Goal: Transaction & Acquisition: Purchase product/service

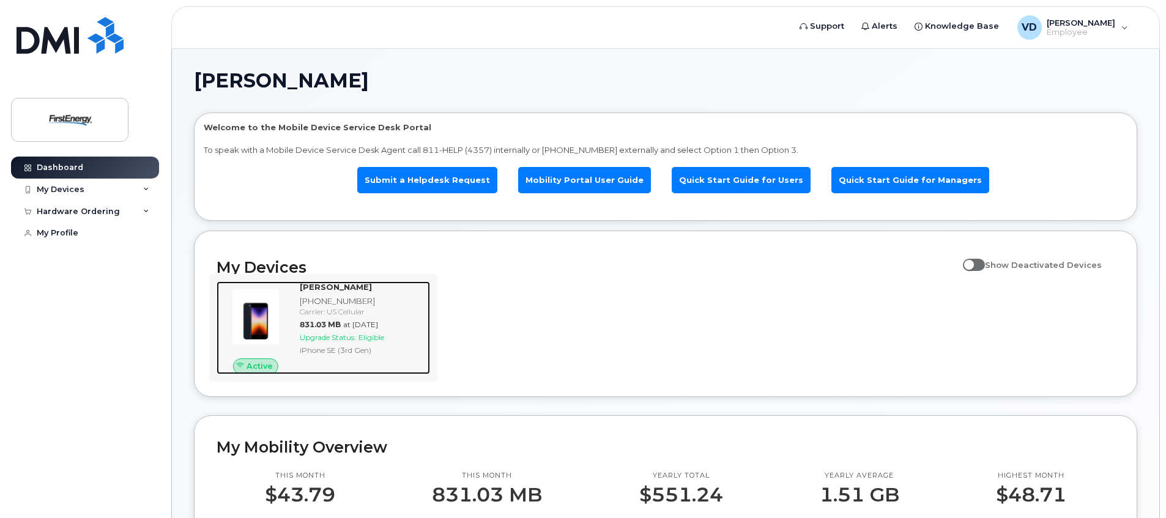
click at [378, 335] on span "Eligible" at bounding box center [372, 337] width 26 height 9
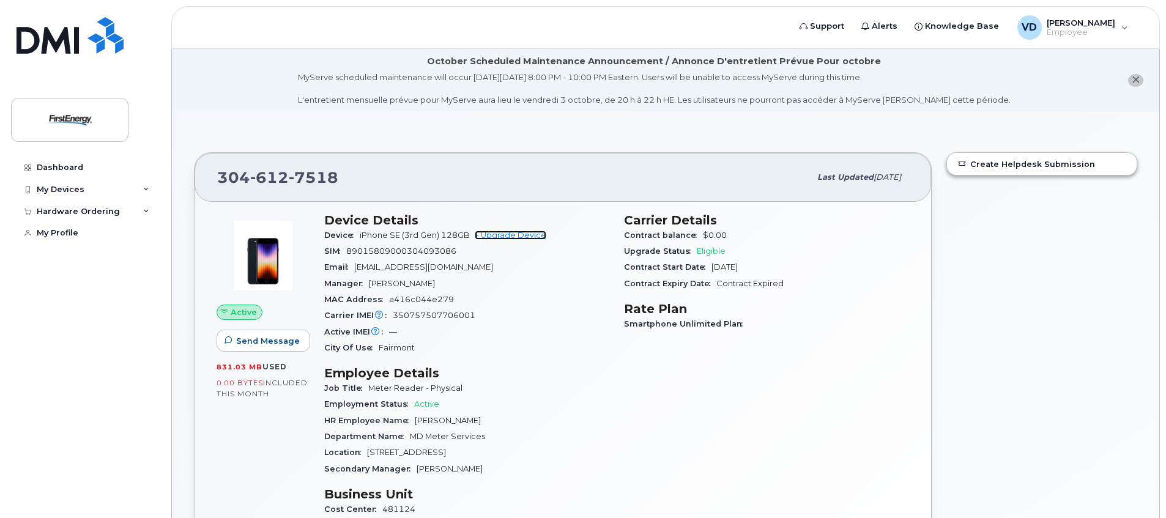
click at [519, 235] on link "+ Upgrade Device" at bounding box center [511, 235] width 72 height 9
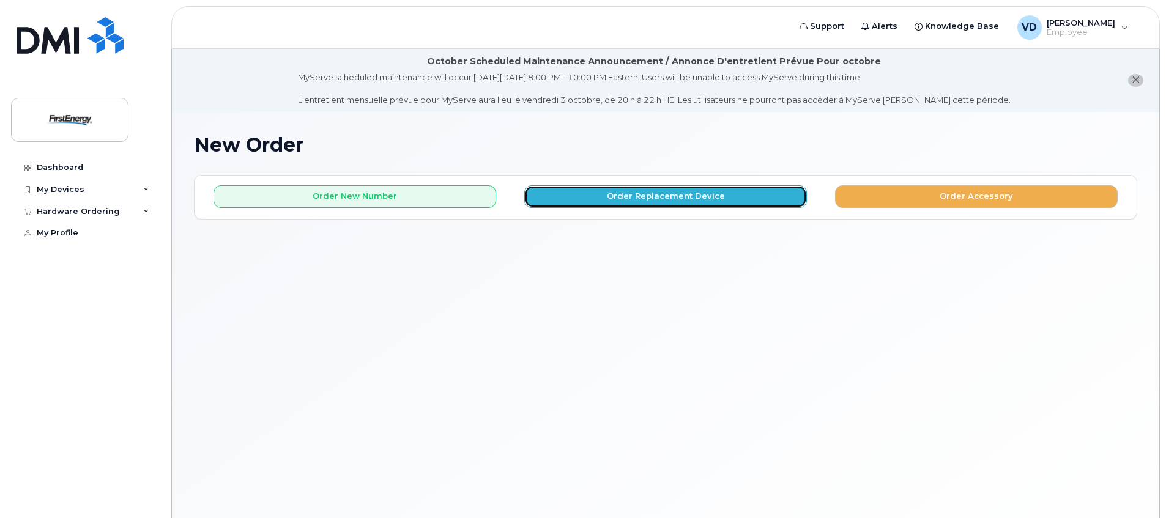
click at [640, 198] on button "Order Replacement Device" at bounding box center [665, 196] width 283 height 23
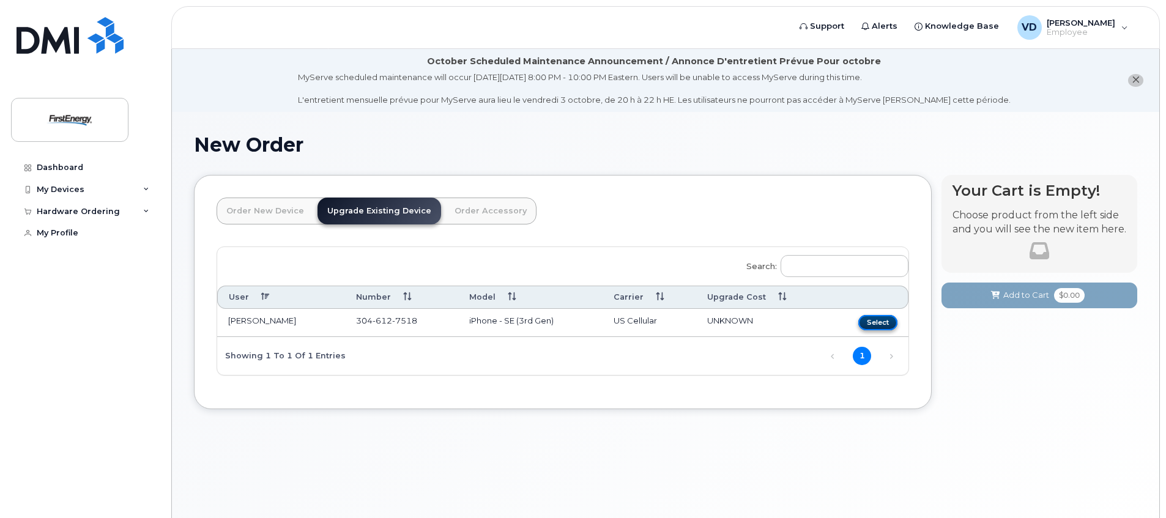
click at [880, 321] on button "Select" at bounding box center [877, 322] width 39 height 15
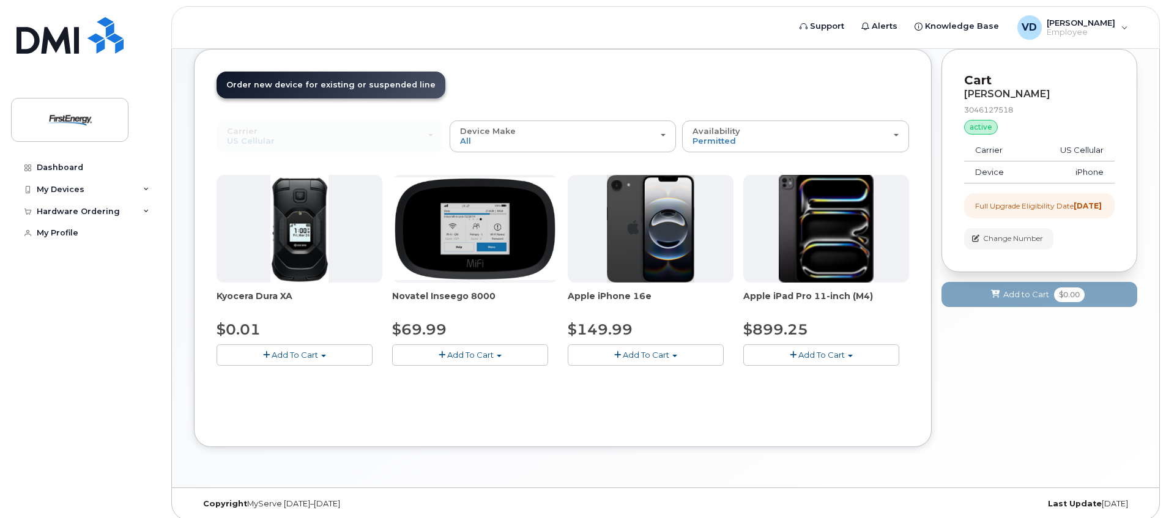
scroll to position [135, 0]
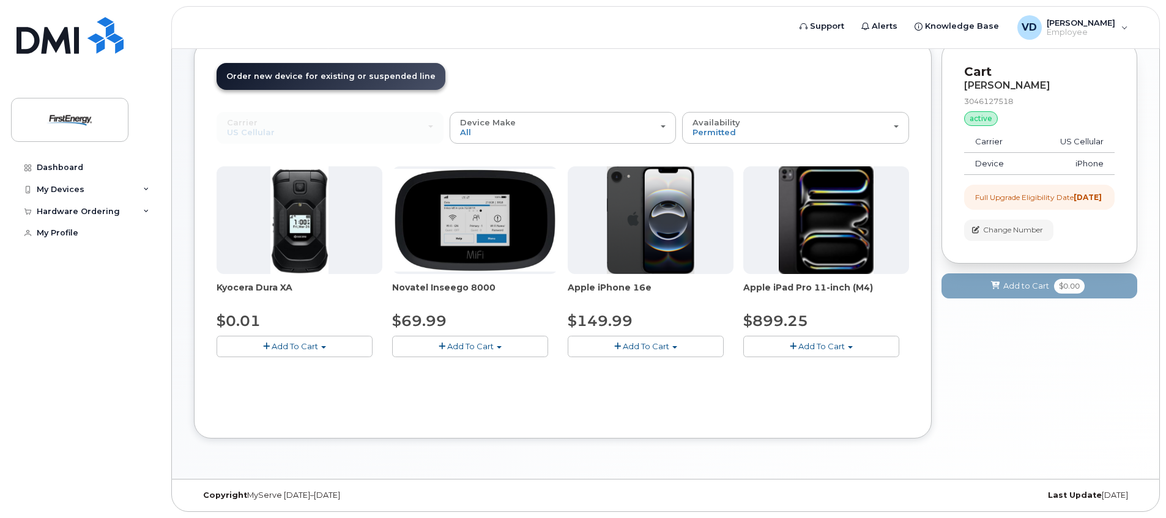
click at [645, 347] on span "Add To Cart" at bounding box center [646, 346] width 46 height 10
click at [674, 344] on button "Add To Cart" at bounding box center [646, 346] width 156 height 21
click at [619, 344] on span "button" at bounding box center [617, 347] width 7 height 8
click at [628, 373] on link "$149.99 - 2 Year Upgrade" at bounding box center [635, 369] width 129 height 15
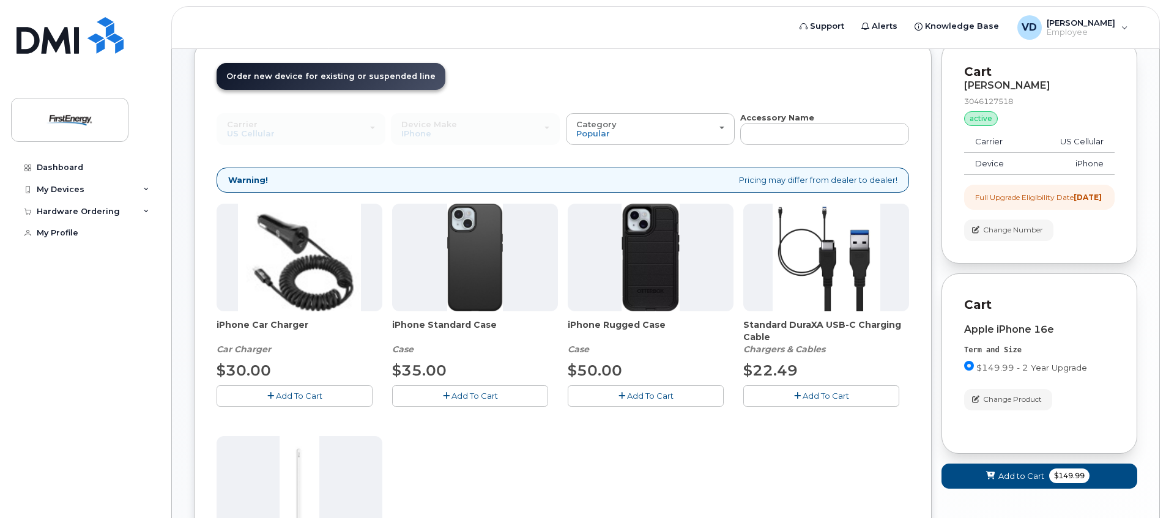
click at [650, 395] on span "Add To Cart" at bounding box center [650, 396] width 46 height 10
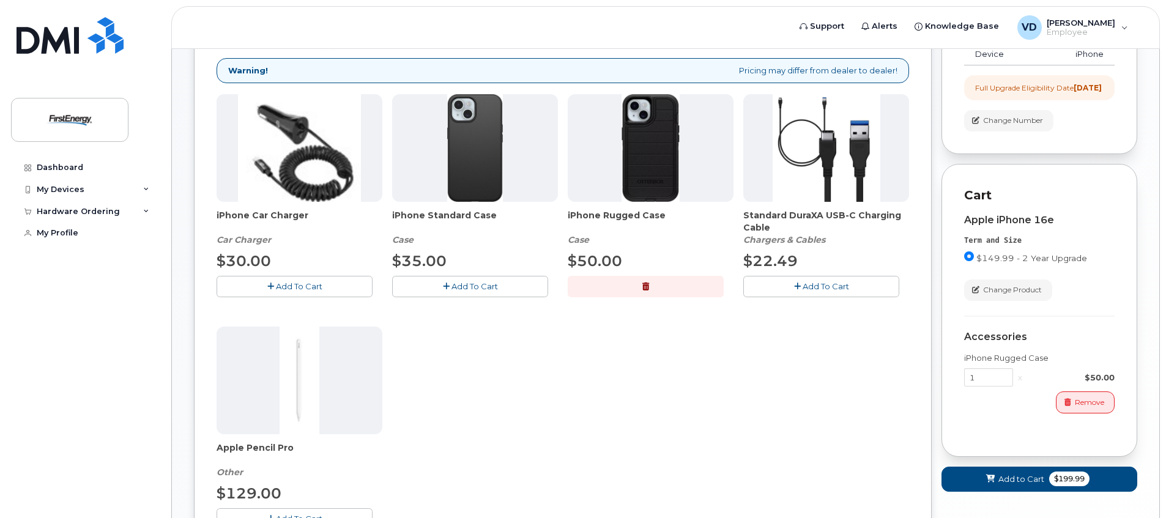
scroll to position [194, 0]
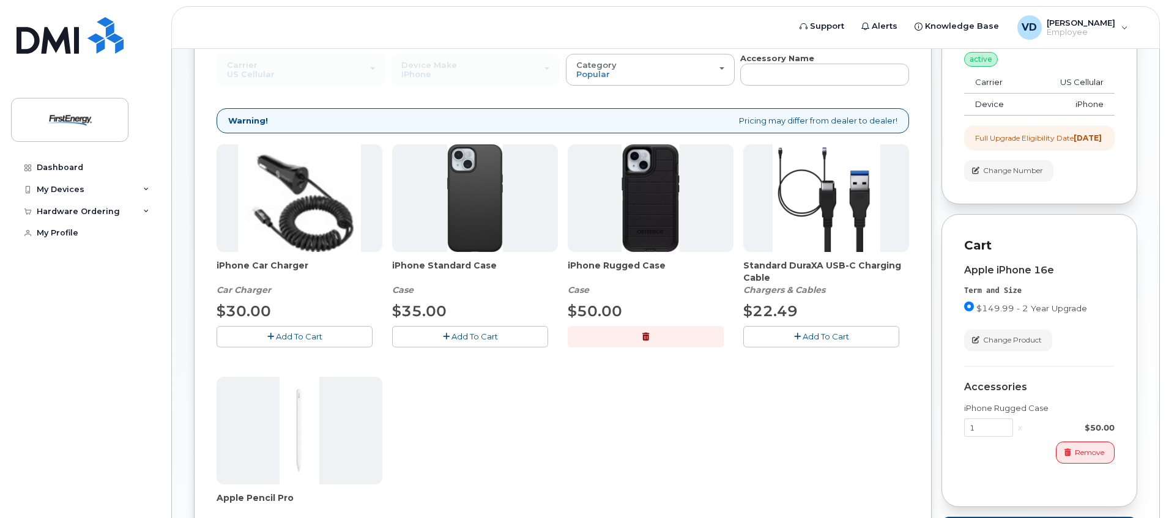
click at [305, 338] on span "Add To Cart" at bounding box center [299, 337] width 46 height 10
click at [817, 335] on span "Add To Cart" at bounding box center [826, 337] width 46 height 10
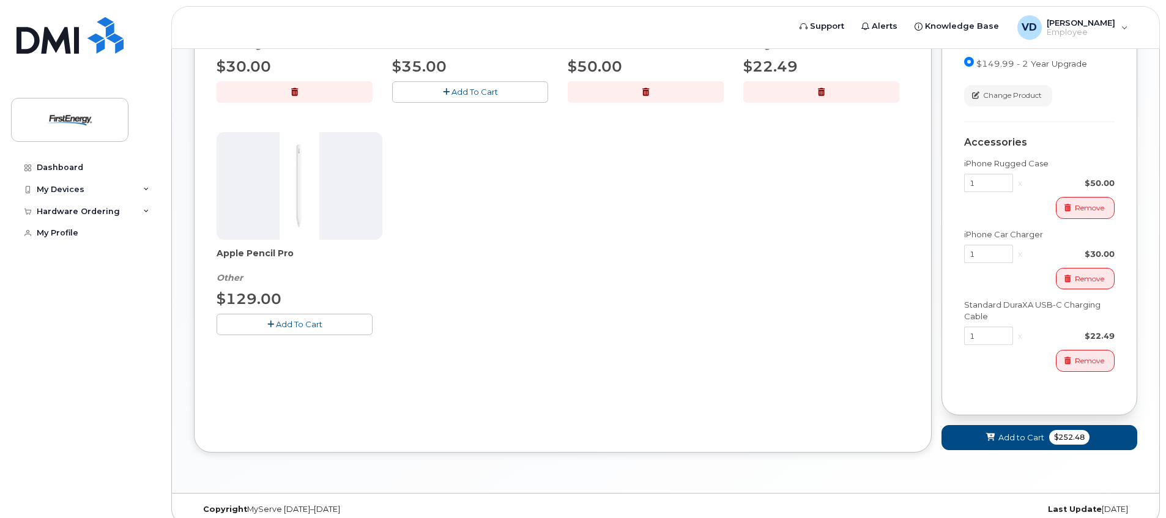
scroll to position [464, 0]
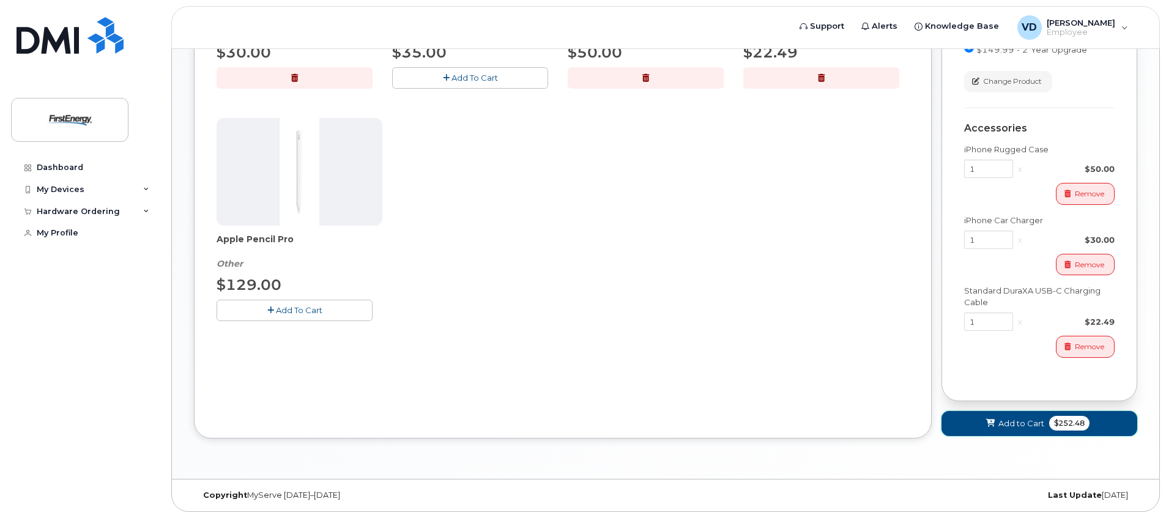
click at [1018, 422] on span "Add to Cart" at bounding box center [1021, 424] width 46 height 12
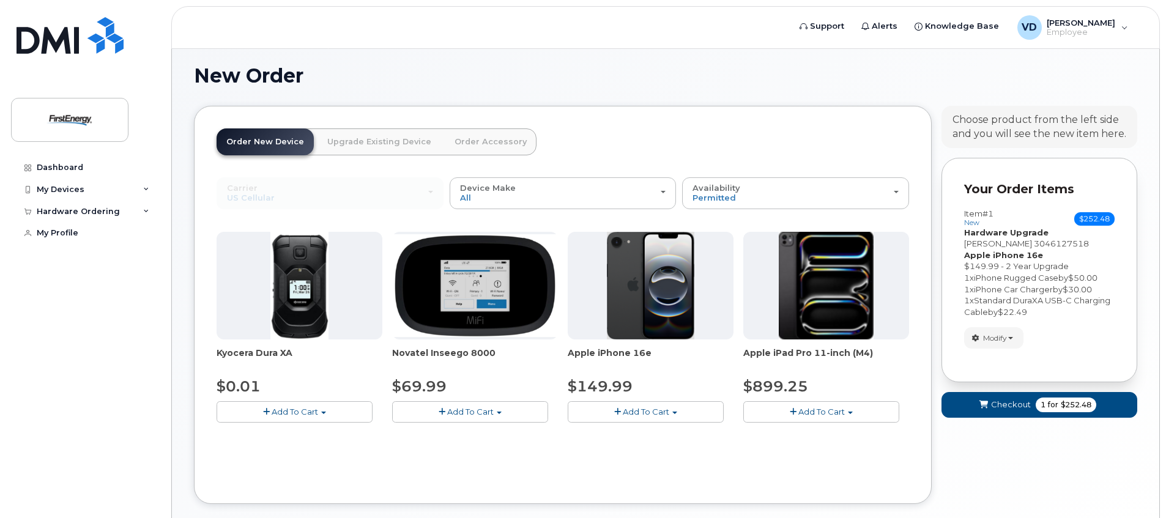
scroll to position [135, 0]
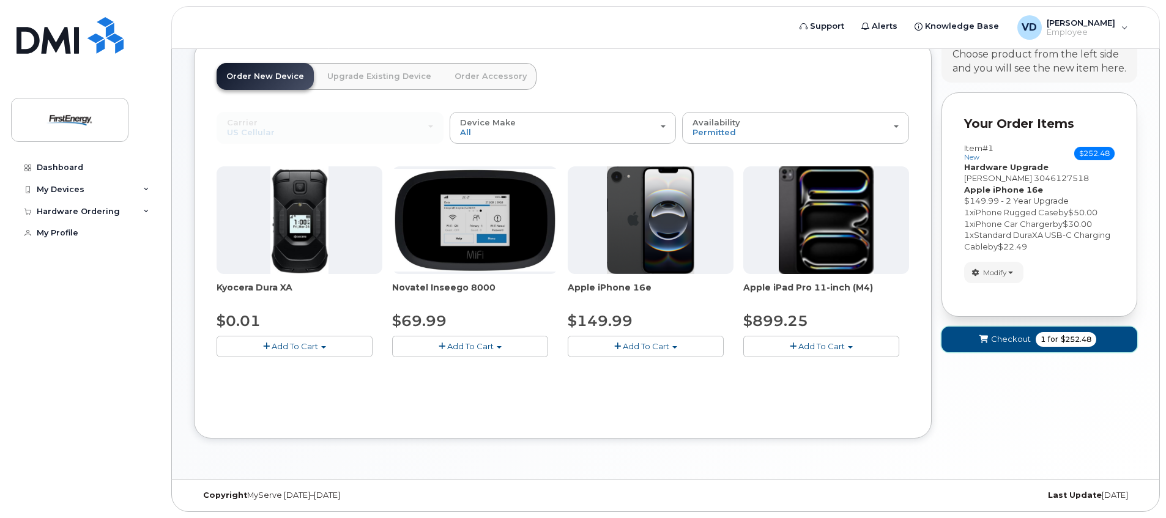
click at [1012, 338] on span "Checkout" at bounding box center [1011, 339] width 40 height 12
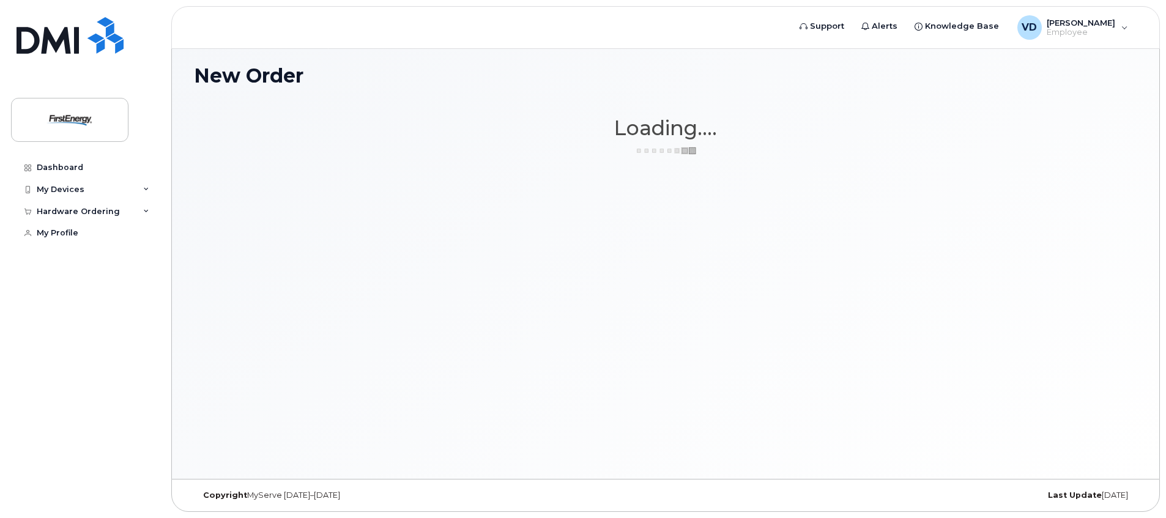
scroll to position [69, 0]
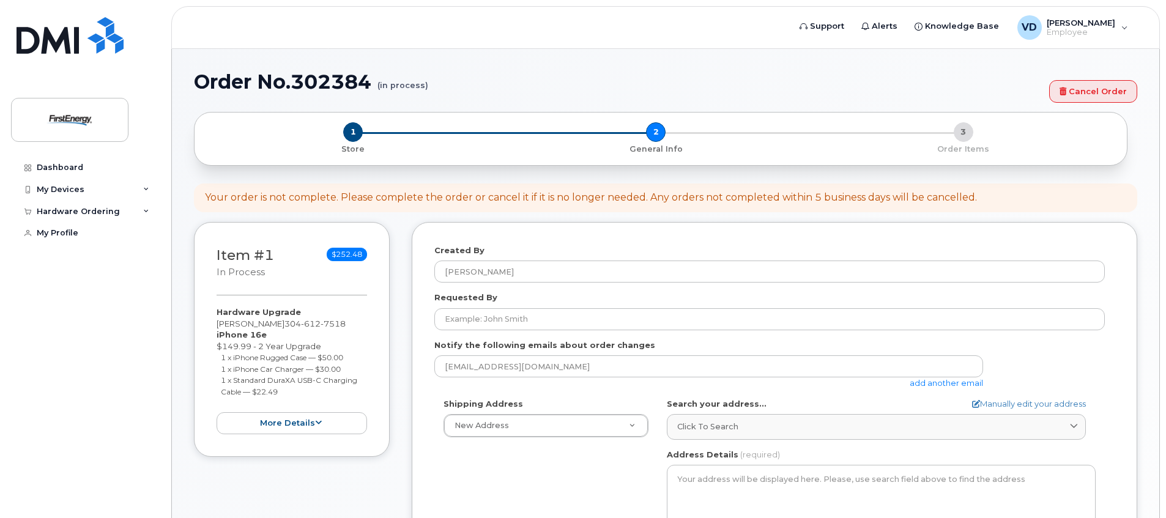
select select
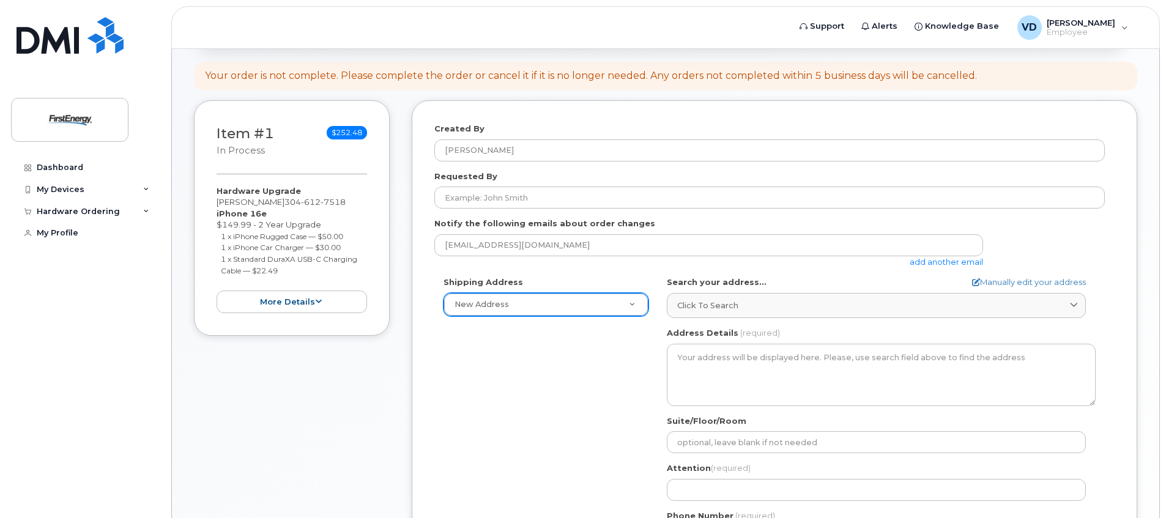
scroll to position [184, 0]
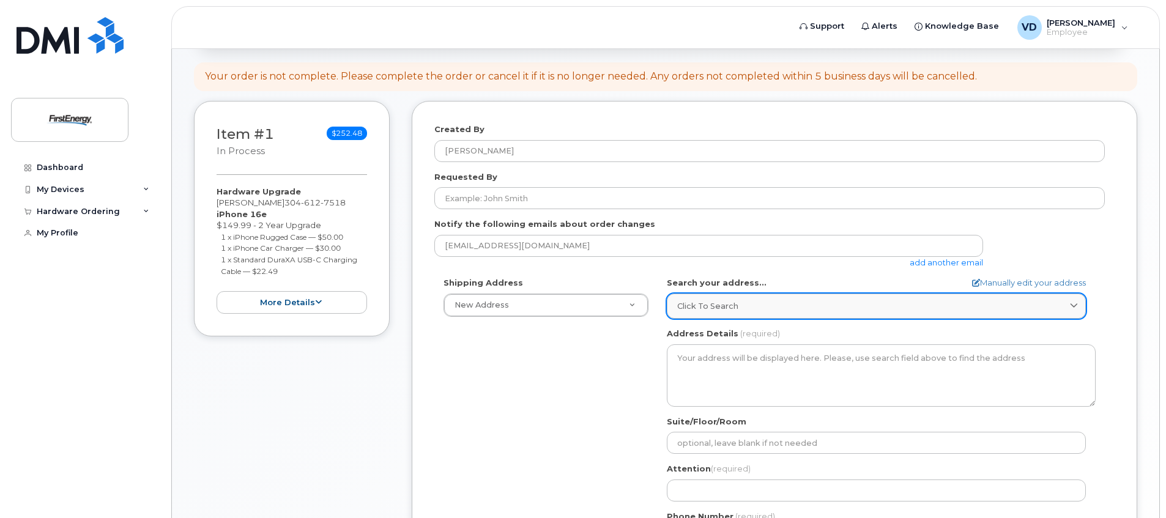
click at [833, 305] on div "Click to search" at bounding box center [876, 306] width 398 height 12
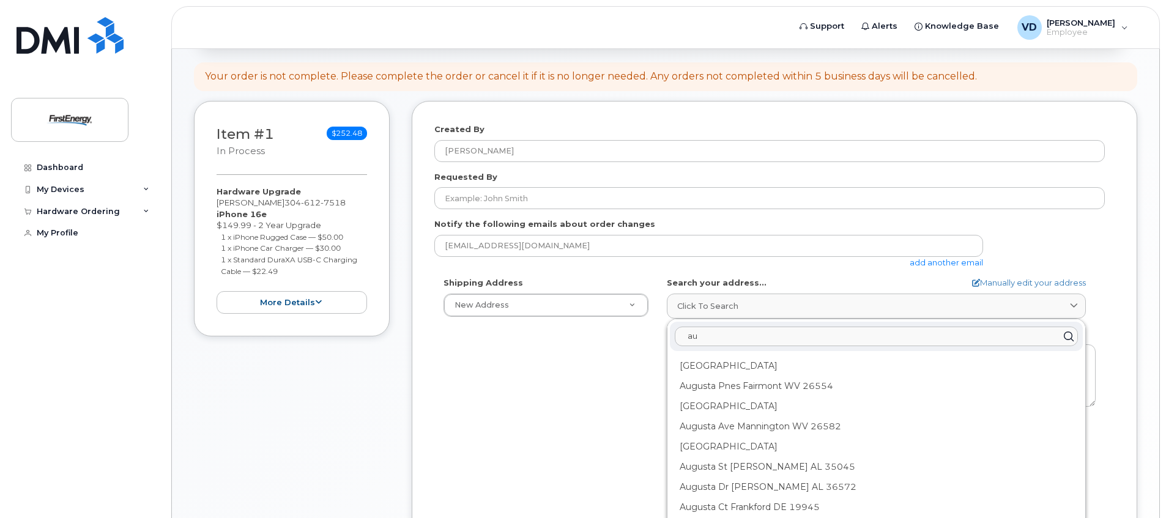
type input "a"
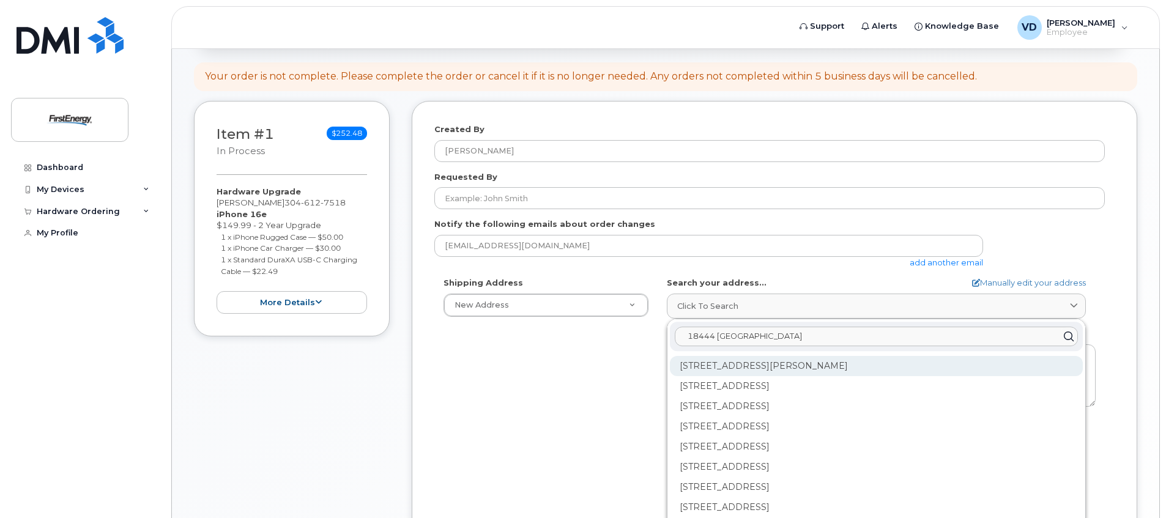
type input "18444 north west"
click at [866, 362] on div "18444 Northwestern Pike Augusta WV 26704-7382" at bounding box center [876, 366] width 413 height 20
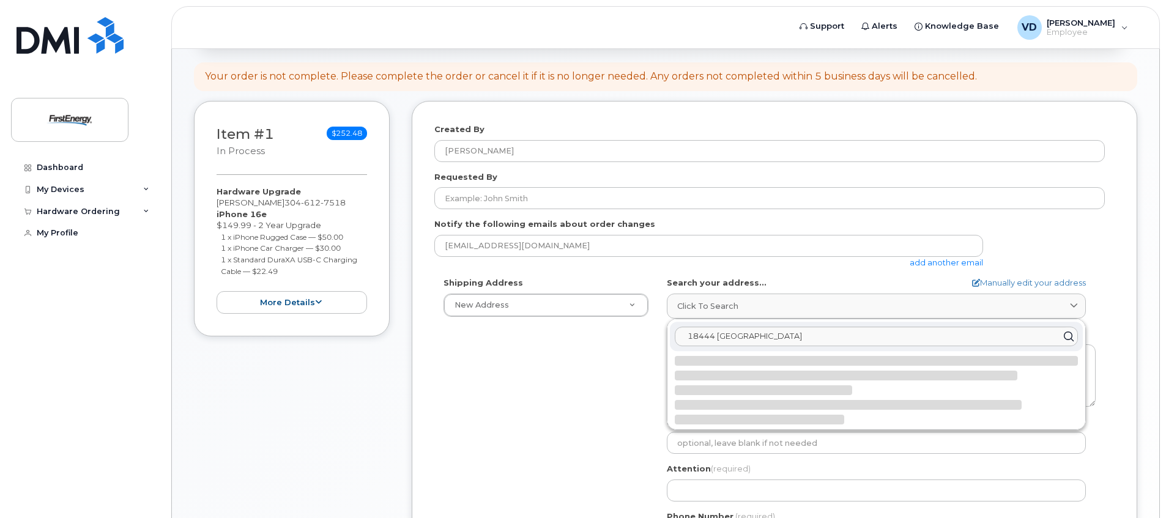
select select
type textarea "18444 Northwestern Pike AUGUSTA WV 26704-7382 UNITED STATES"
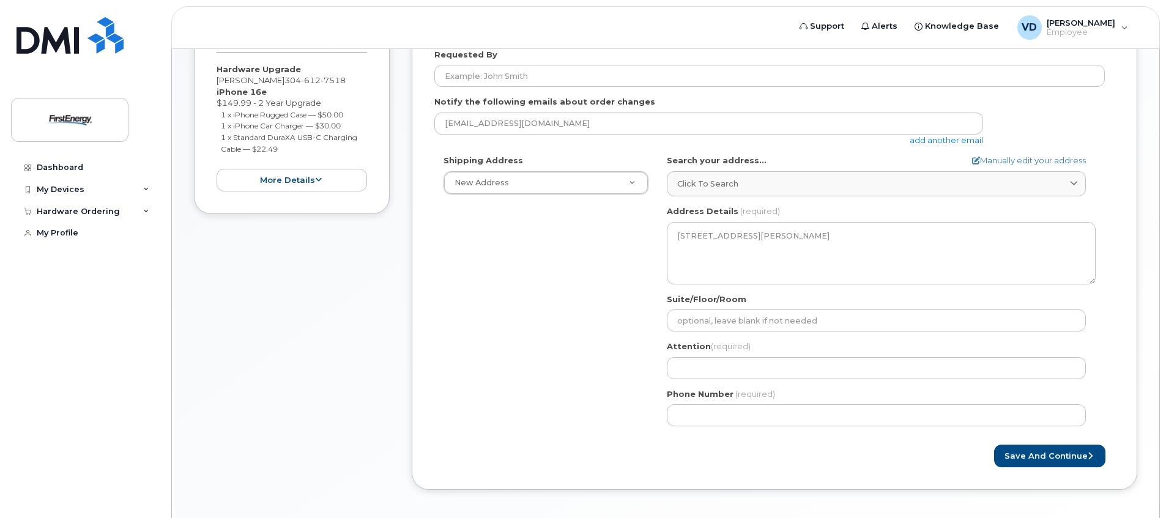
scroll to position [357, 0]
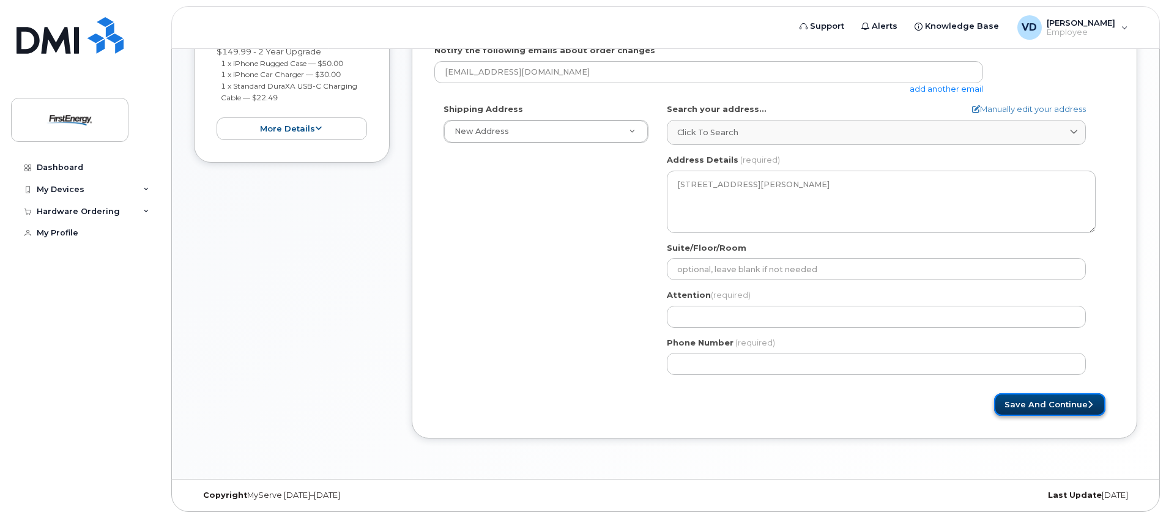
click at [1024, 403] on button "Save and Continue" at bounding box center [1049, 404] width 111 height 23
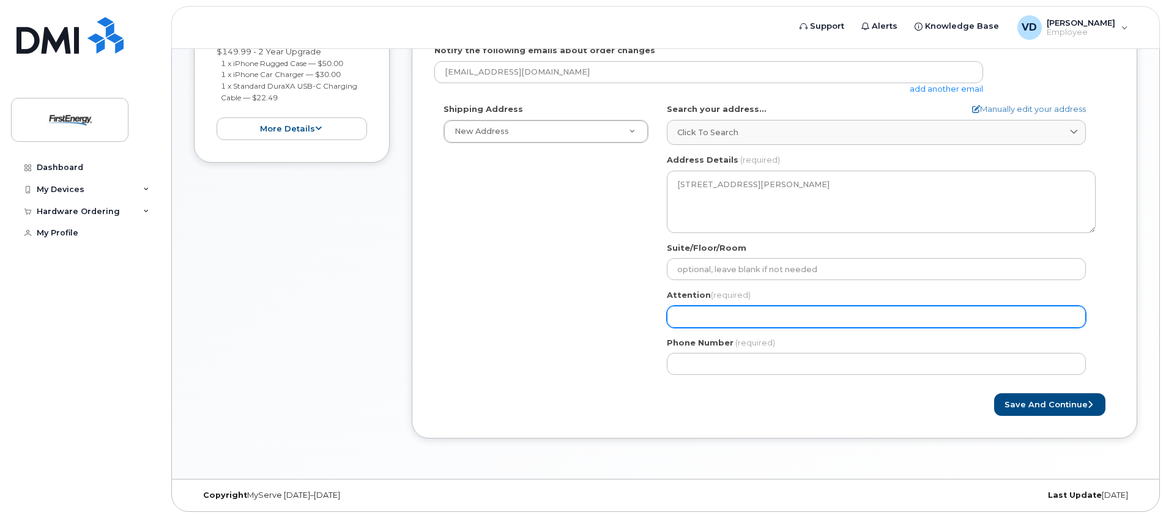
select select
type input "D"
select select
type input "Dy"
select select
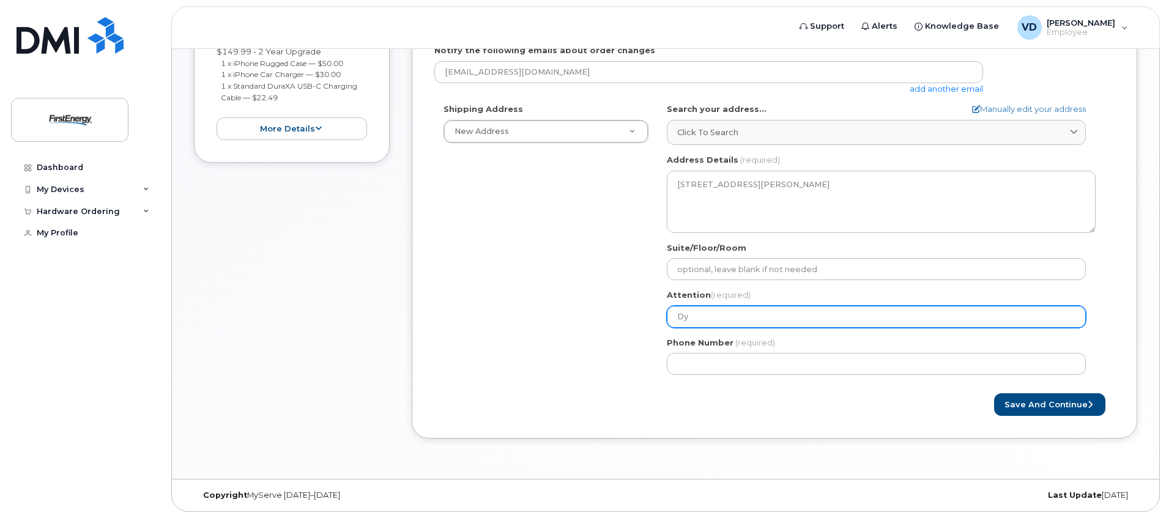
type input "Dyl"
select select
type input "Dyla"
select select
type input "Dylan"
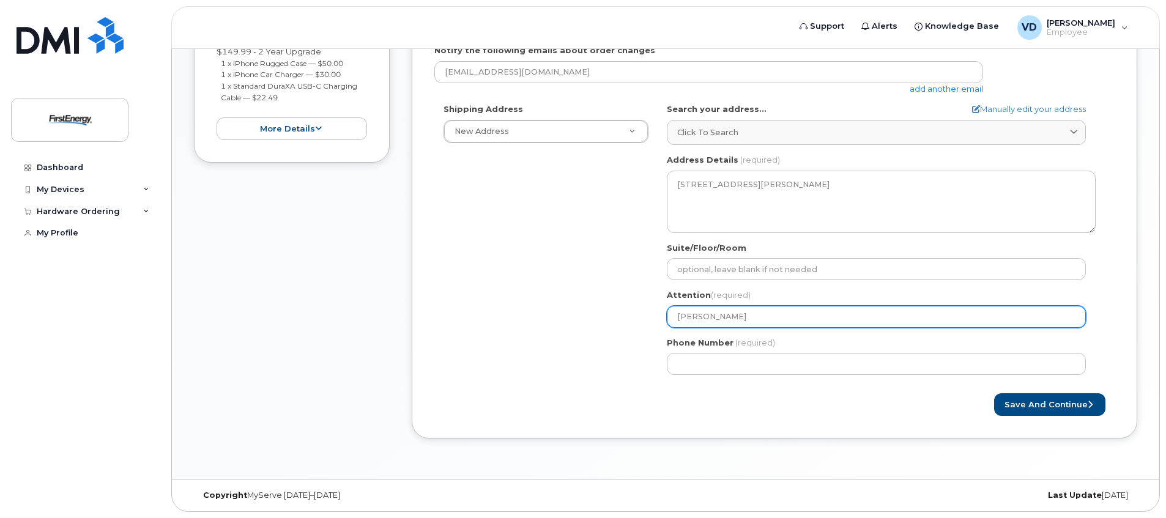
select select
type input "Dylan V"
select select
type input "Dylan Va"
select select
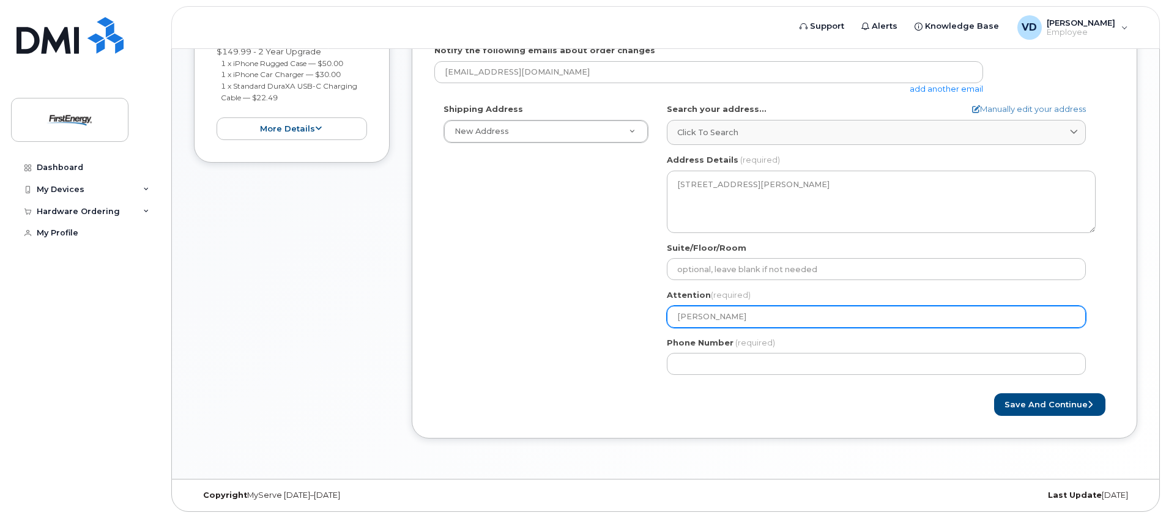
type input "Dylan Van"
select select
type input "Dylan VanM"
select select
type input "Dylan VanMe"
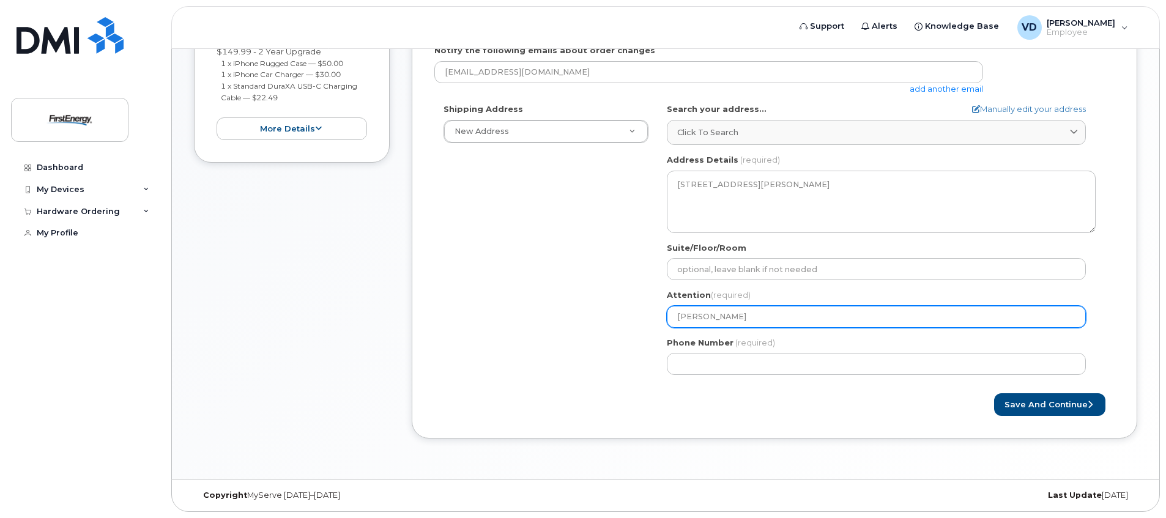
select select
type input "Dylan VanMet"
select select
type input "Dylan VanMete"
select select
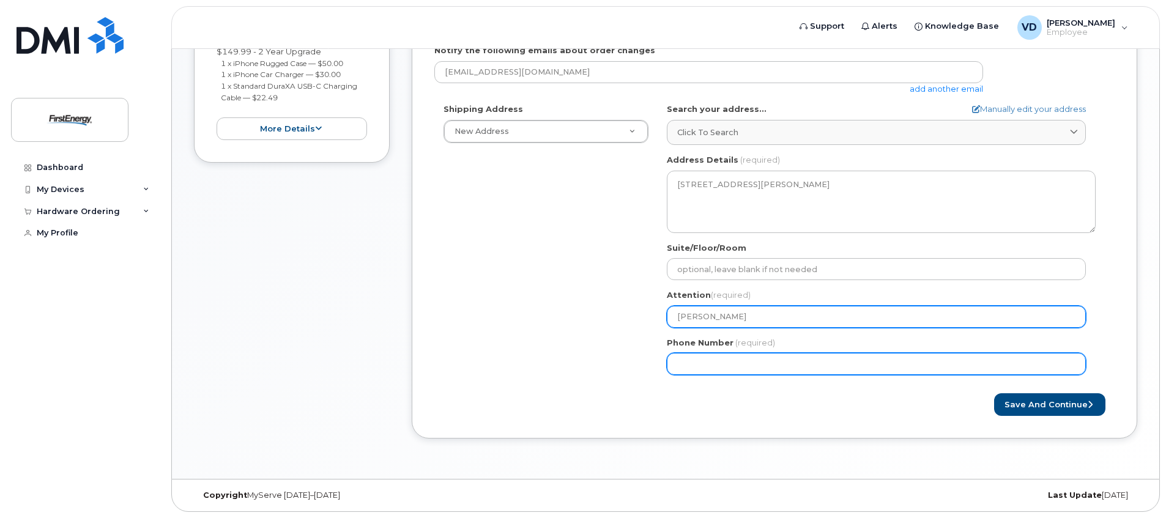
type input "Dylan VanMeter"
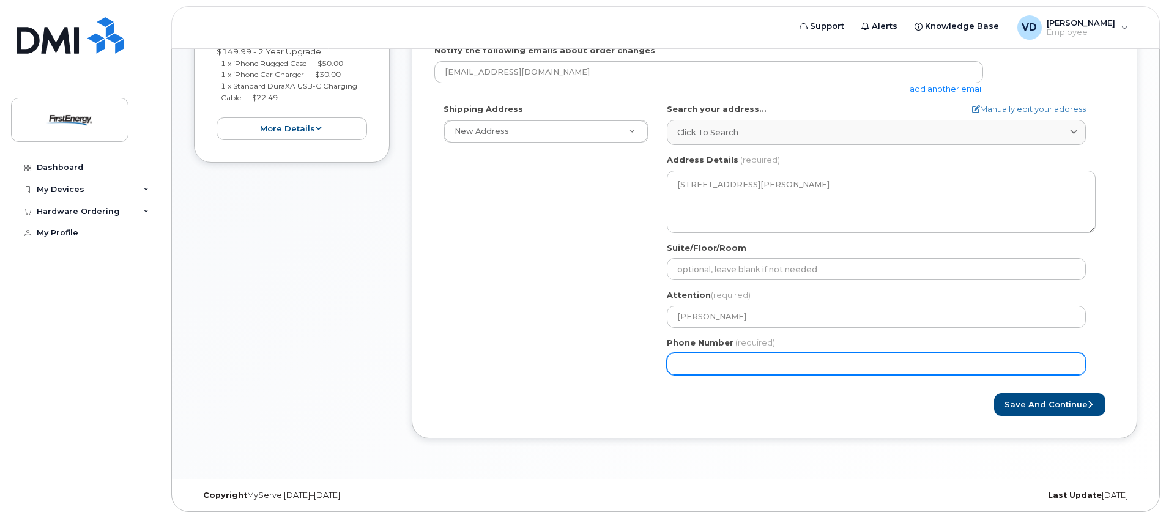
click at [716, 367] on input "Phone Number" at bounding box center [876, 364] width 419 height 22
type input "304612751"
select select
type input "3046127518"
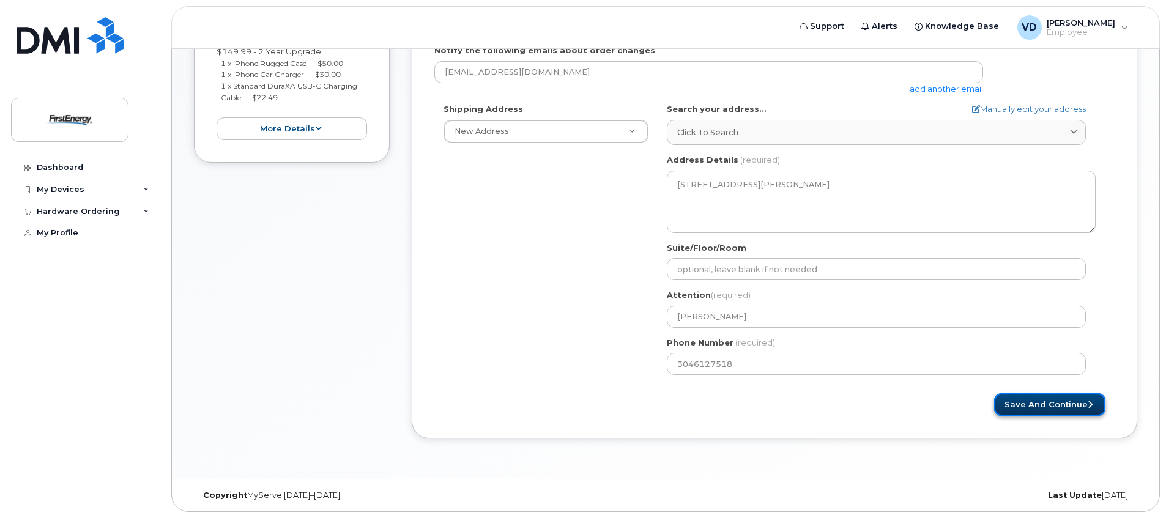
click at [1065, 403] on button "Save and Continue" at bounding box center [1049, 404] width 111 height 23
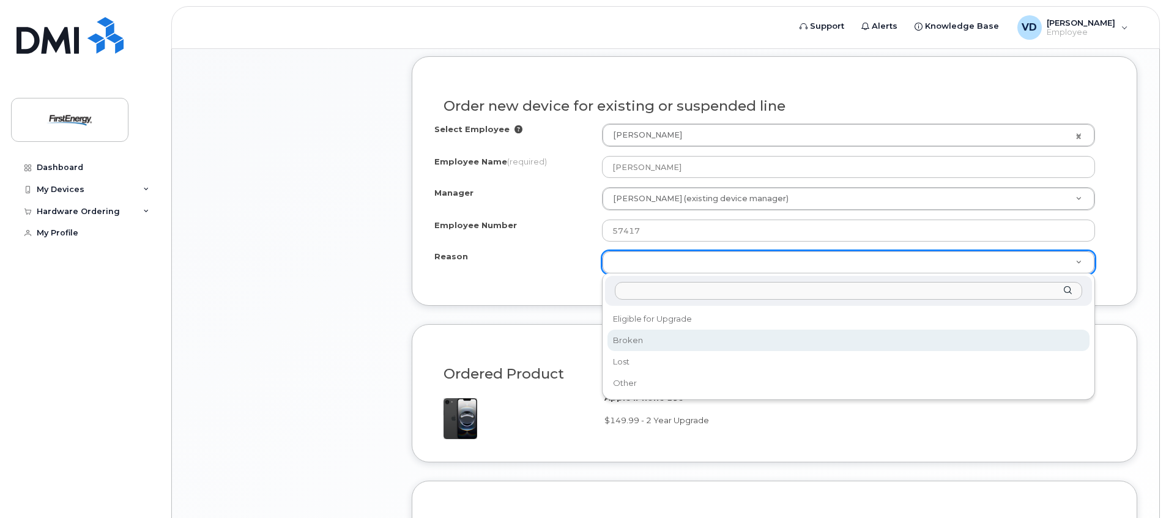
scroll to position [673, 0]
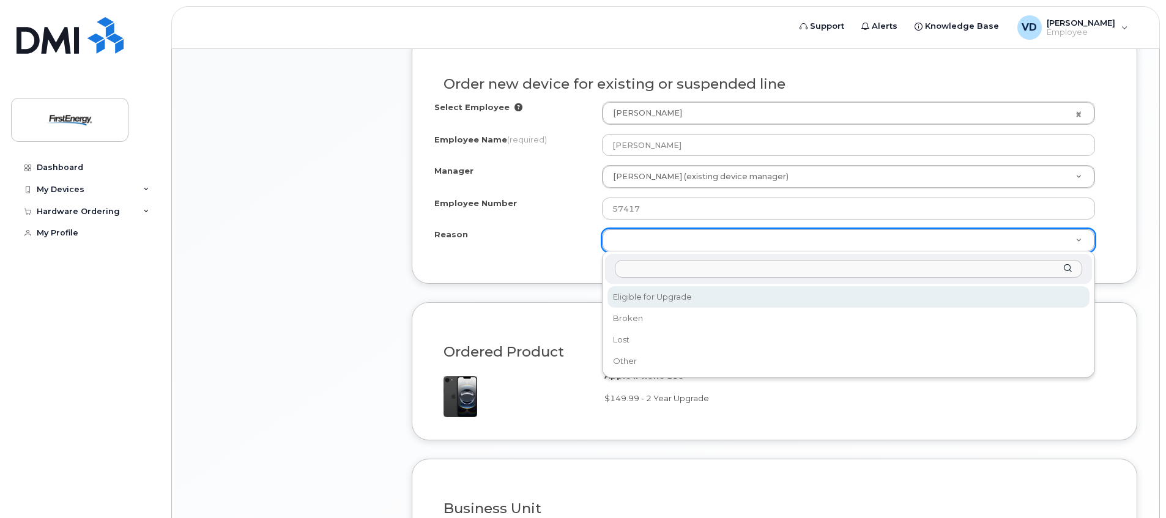
select select "eligible_for_upgrade"
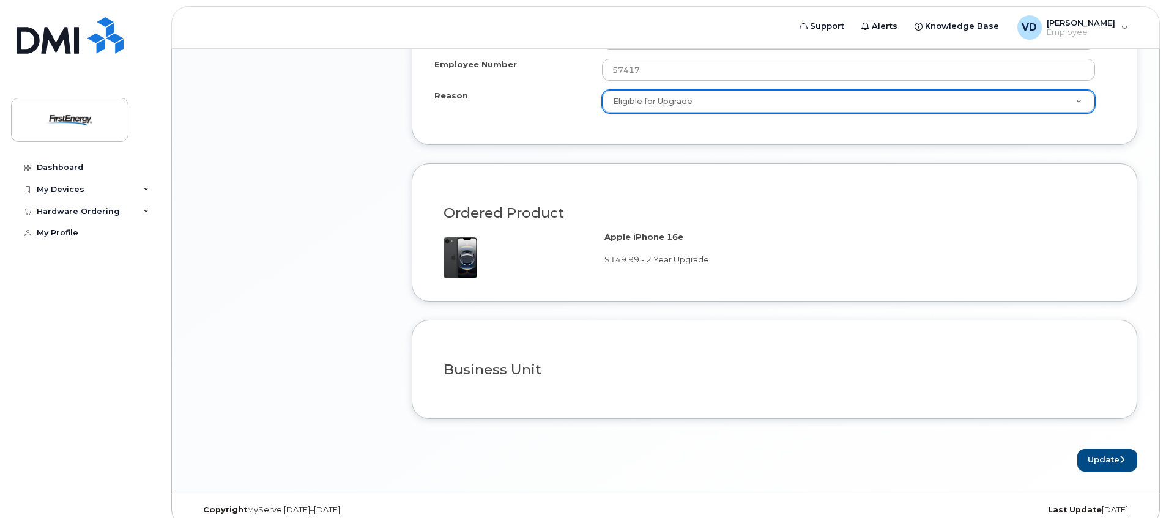
scroll to position [827, 0]
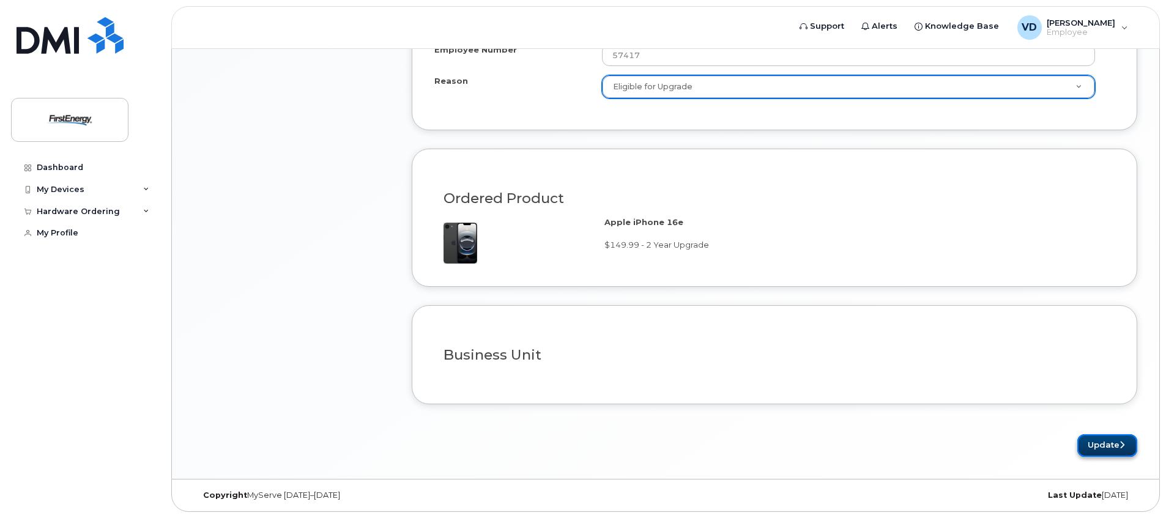
click at [1101, 445] on button "Update" at bounding box center [1107, 445] width 60 height 23
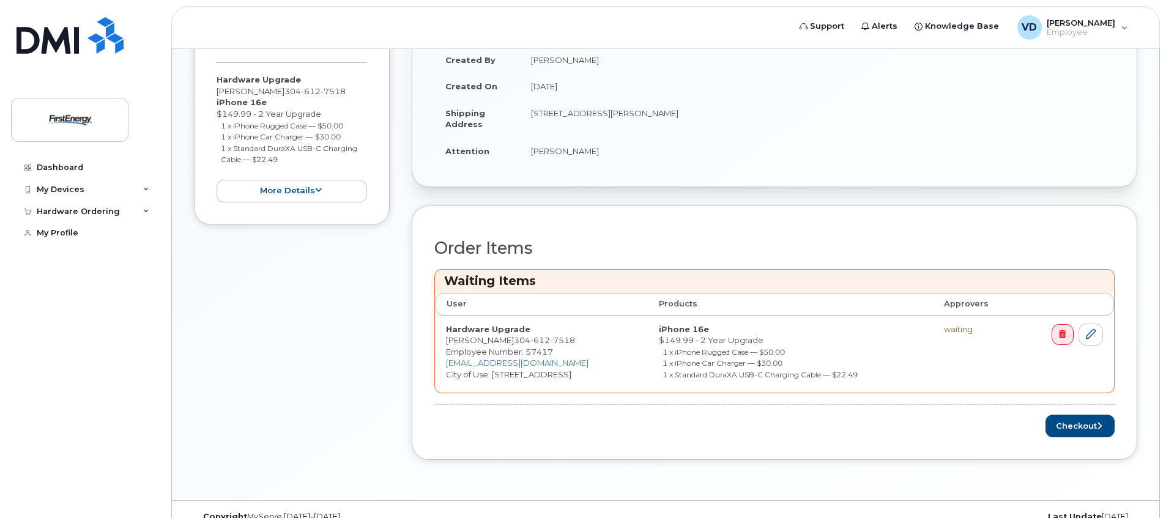
scroll to position [367, 0]
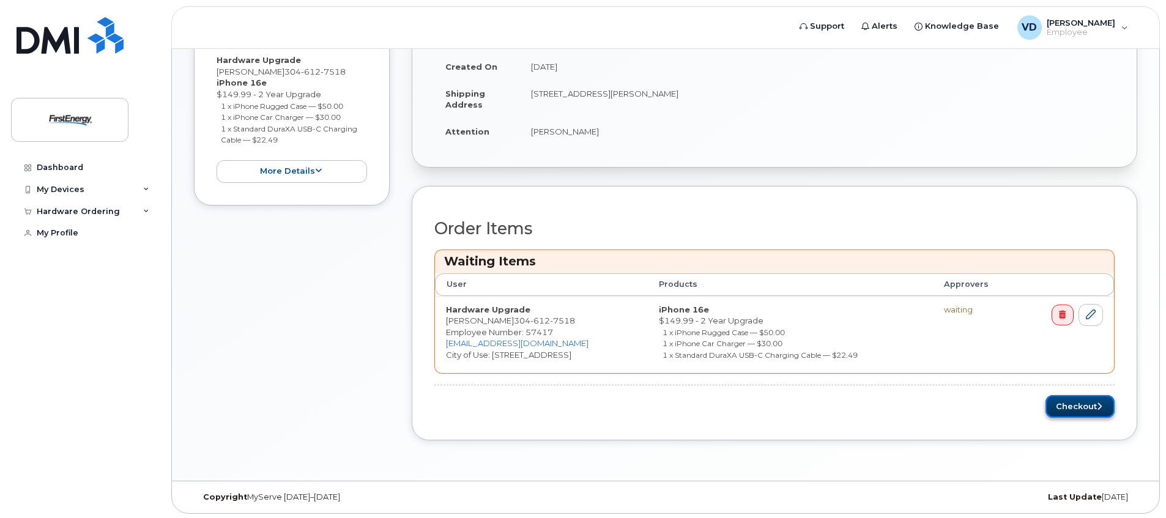
click at [1057, 405] on button "Checkout" at bounding box center [1080, 406] width 69 height 23
